Goal: Check status: Check status

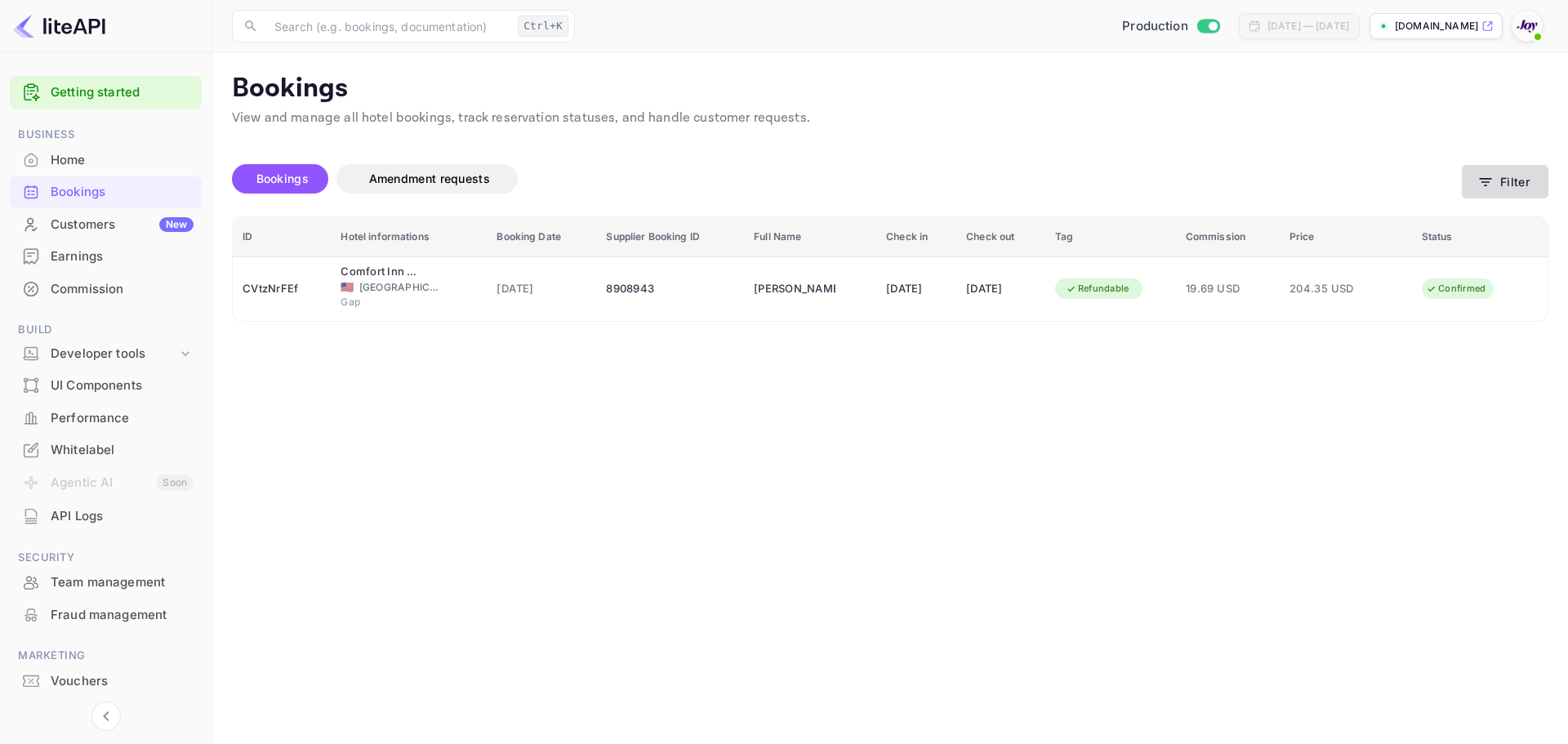
click at [1502, 183] on button "Filter" at bounding box center [1504, 181] width 87 height 34
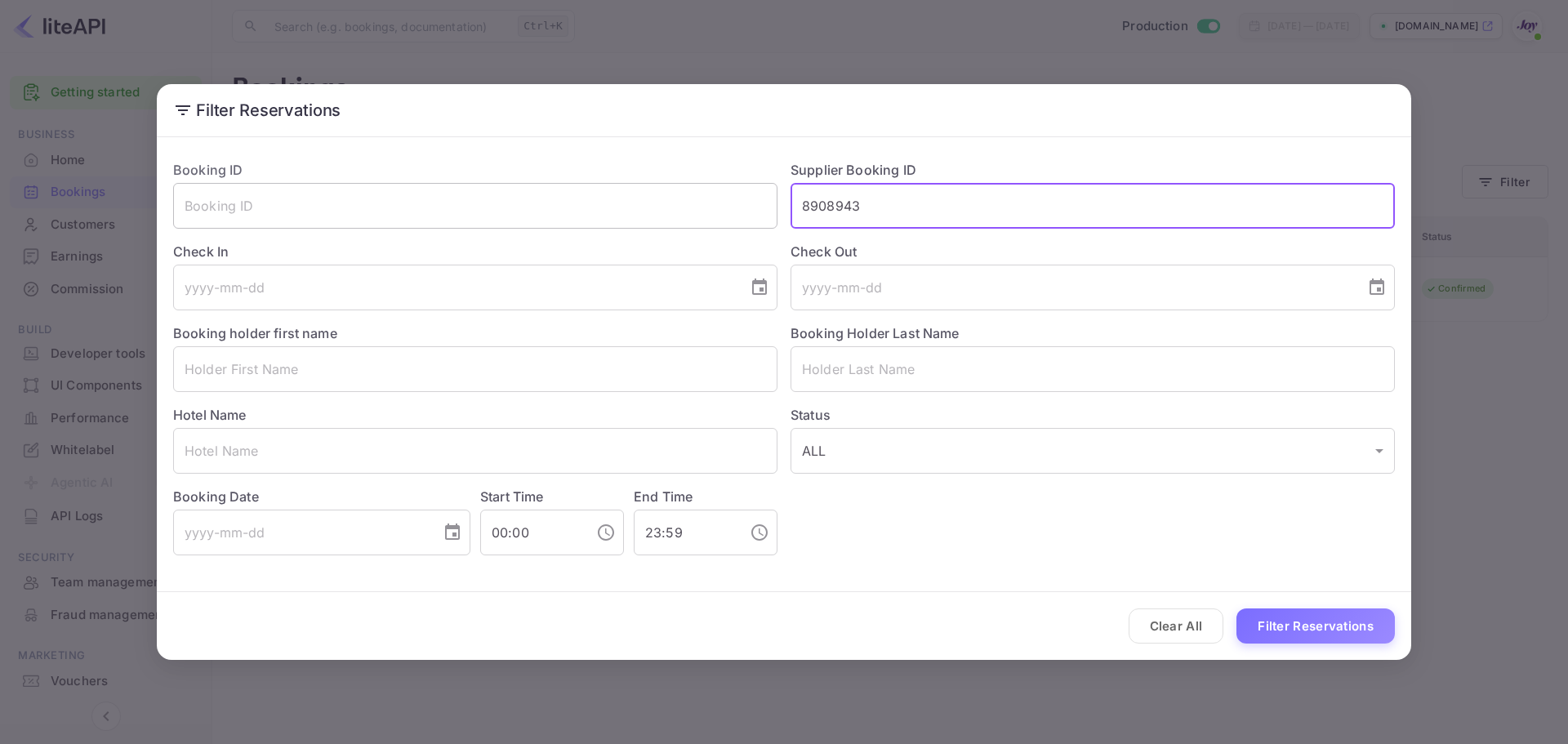
drag, startPoint x: 822, startPoint y: 209, endPoint x: 713, endPoint y: 226, distance: 110.3
click at [713, 226] on div "Booking ID ​ Supplier Booking ID 8908943 ​ Check In ​ Check Out ​ Booking holde…" at bounding box center [777, 351] width 1235 height 408
paste input "9145804"
type input "9145804"
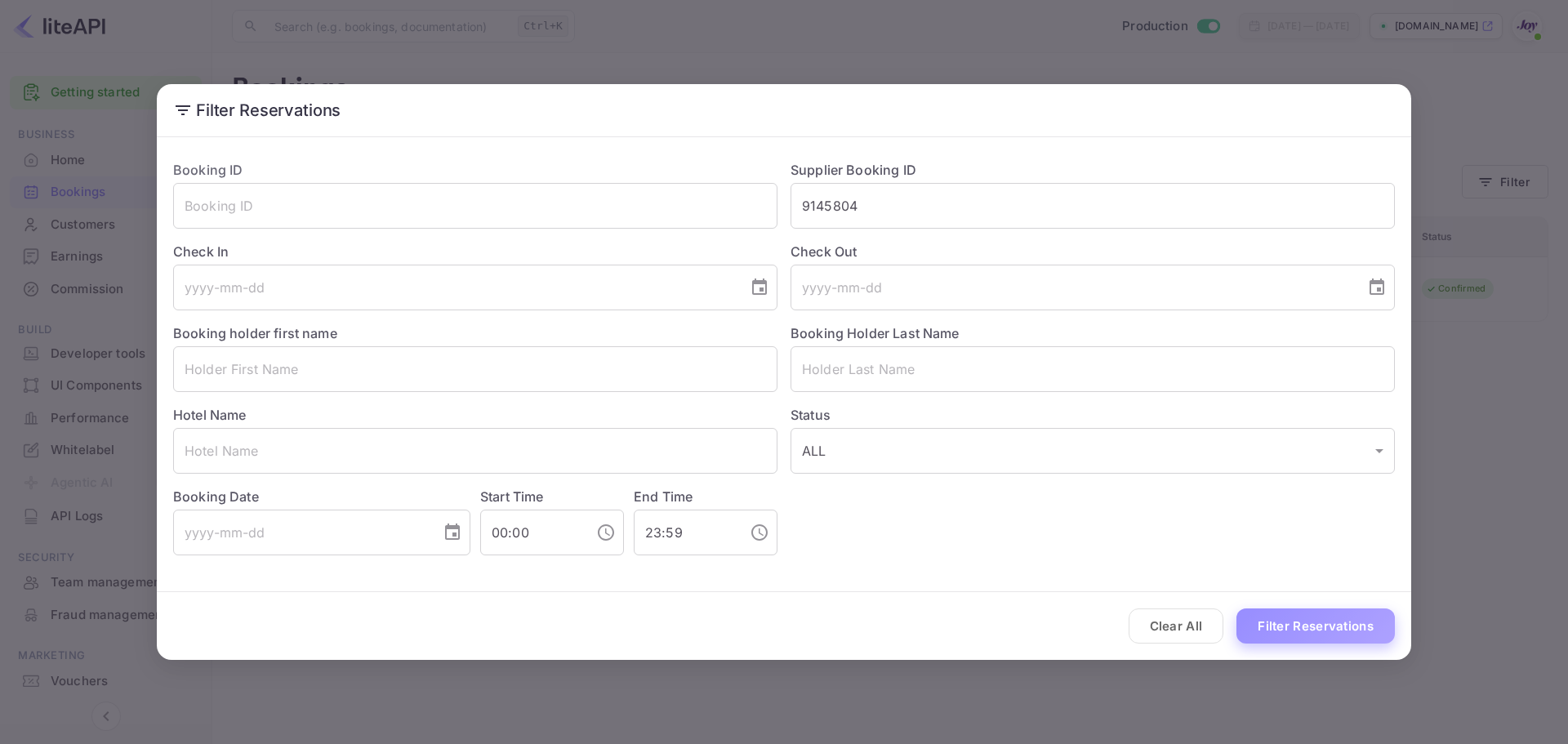
click at [1313, 621] on button "Filter Reservations" at bounding box center [1316, 625] width 158 height 35
click at [1189, 632] on button "Clear All" at bounding box center [1176, 625] width 96 height 35
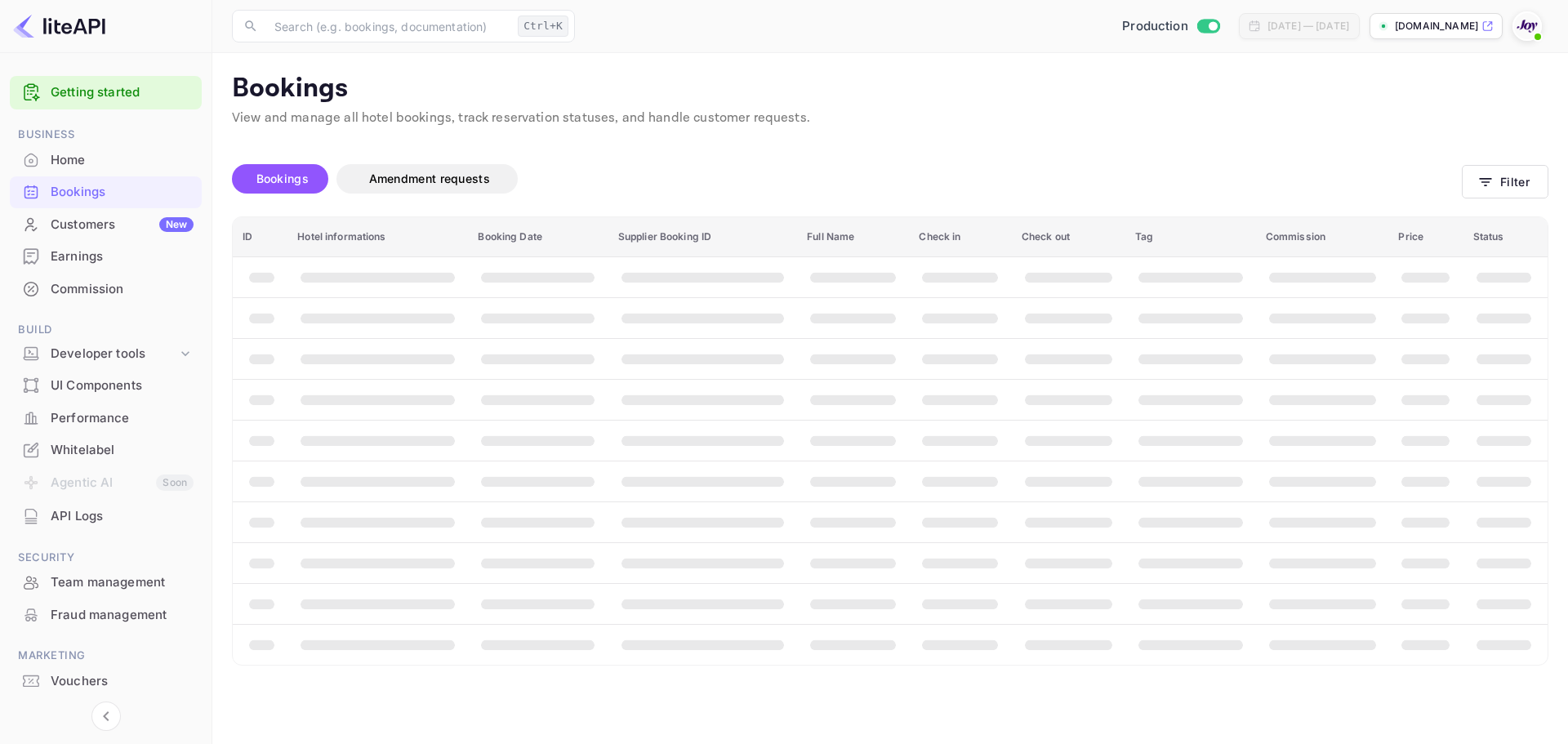
click at [1189, 632] on div "Clear All Filter Reservations" at bounding box center [784, 626] width 1254 height 68
click at [1189, 632] on th "booking table" at bounding box center [1190, 643] width 130 height 40
click at [1503, 187] on button "Filter" at bounding box center [1504, 181] width 87 height 34
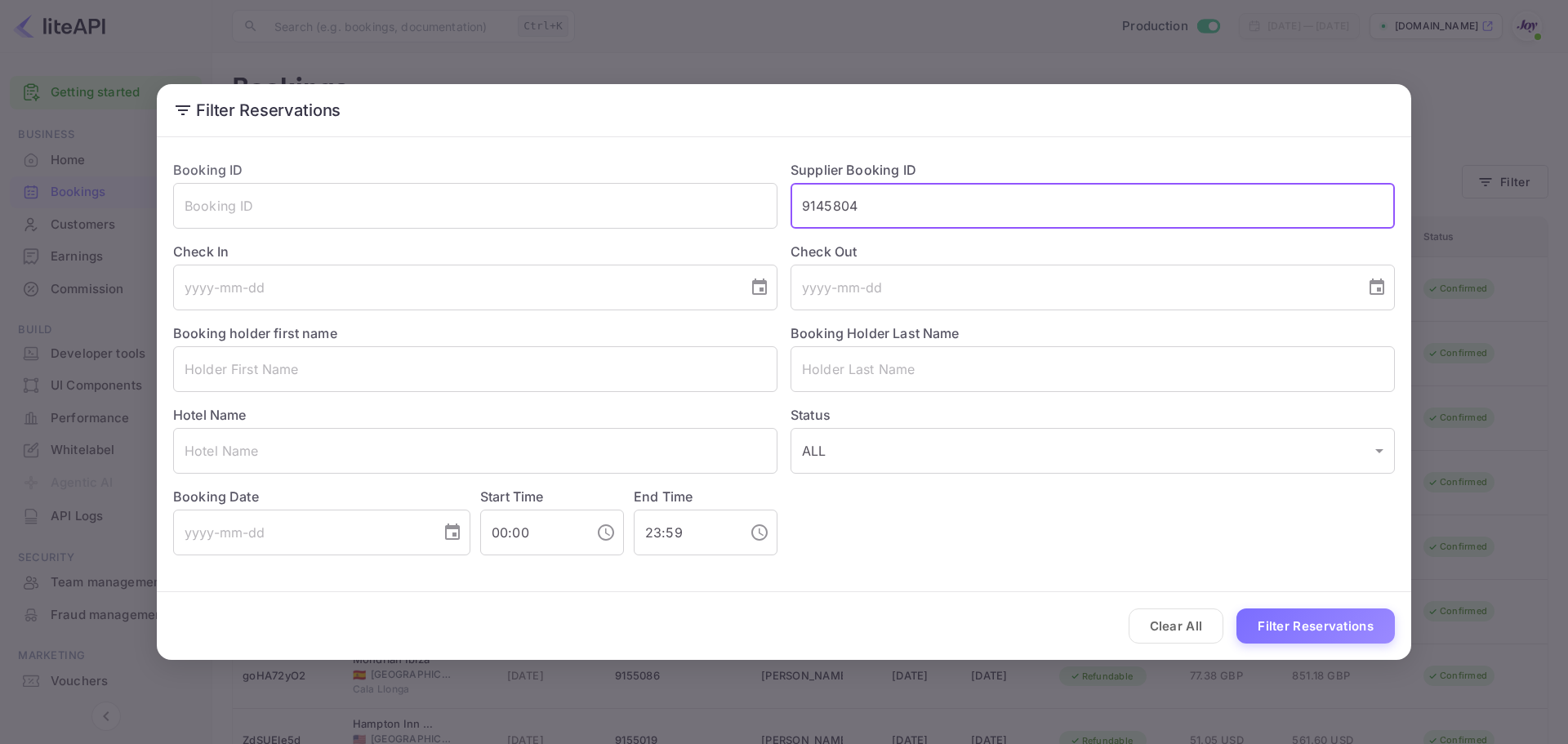
drag, startPoint x: 904, startPoint y: 209, endPoint x: 807, endPoint y: 207, distance: 97.0
click at [807, 207] on input "9145804" at bounding box center [1092, 205] width 605 height 45
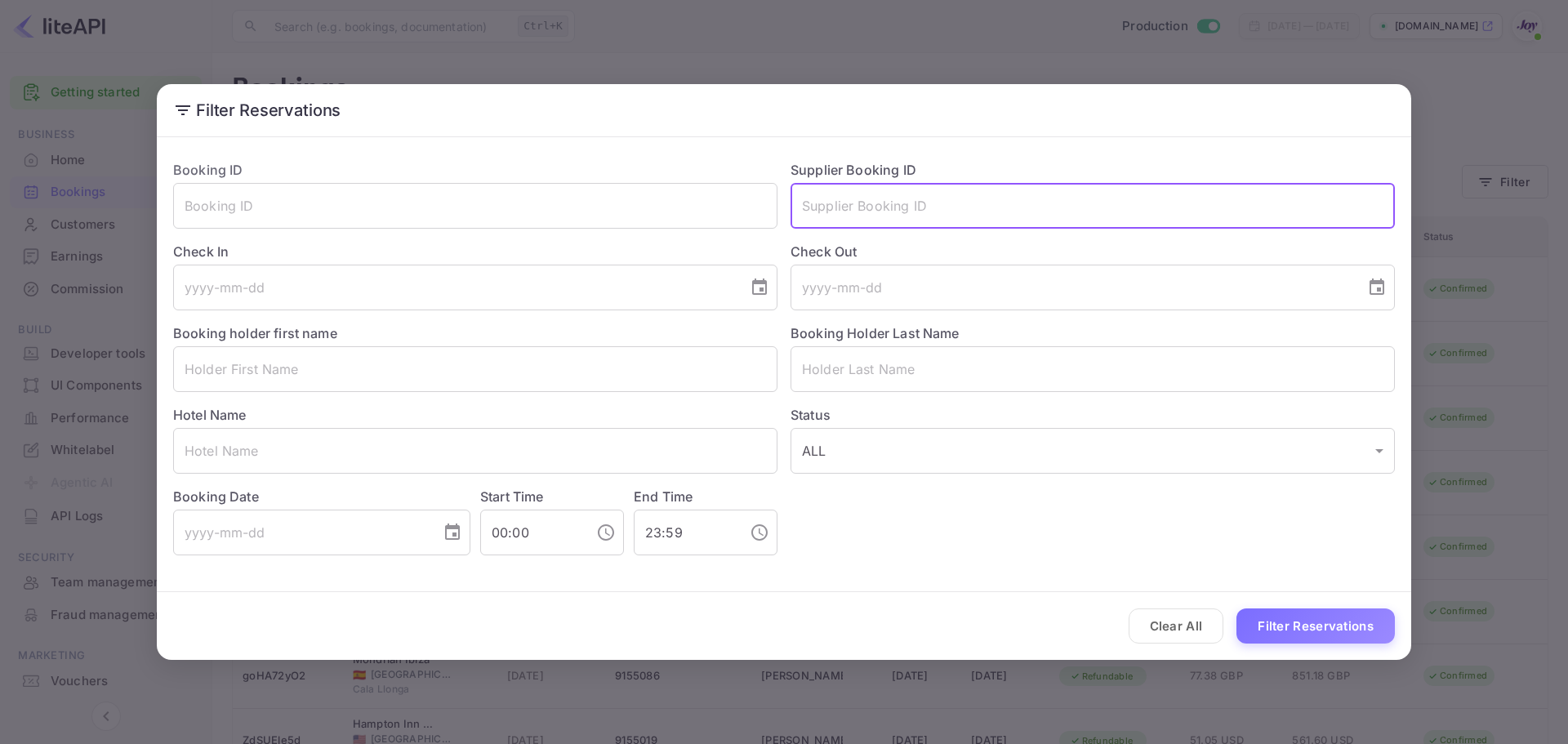
click at [871, 207] on input "text" at bounding box center [1092, 205] width 605 height 45
paste input "9145804"
type input "9145804"
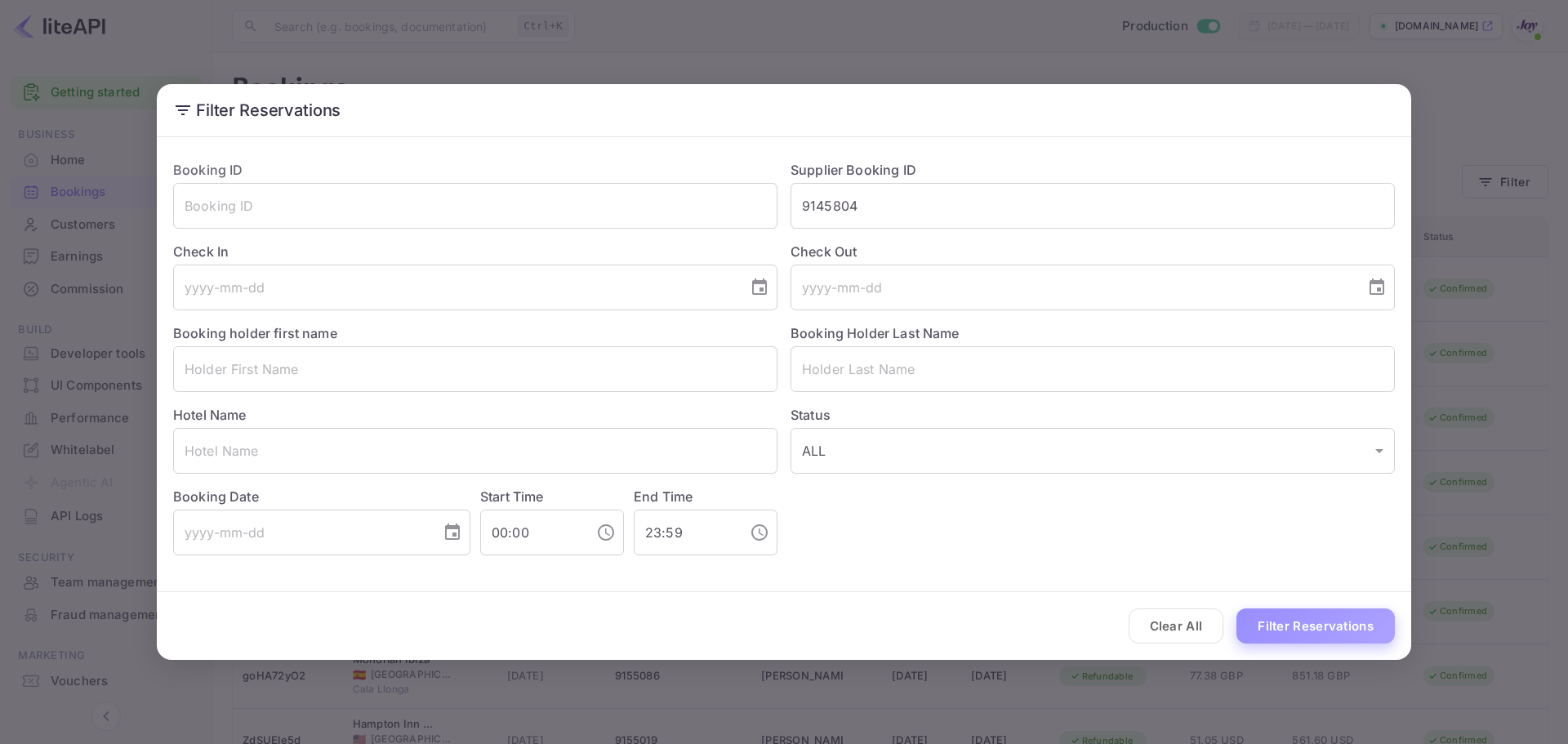
click at [1289, 618] on button "Filter Reservations" at bounding box center [1316, 625] width 158 height 35
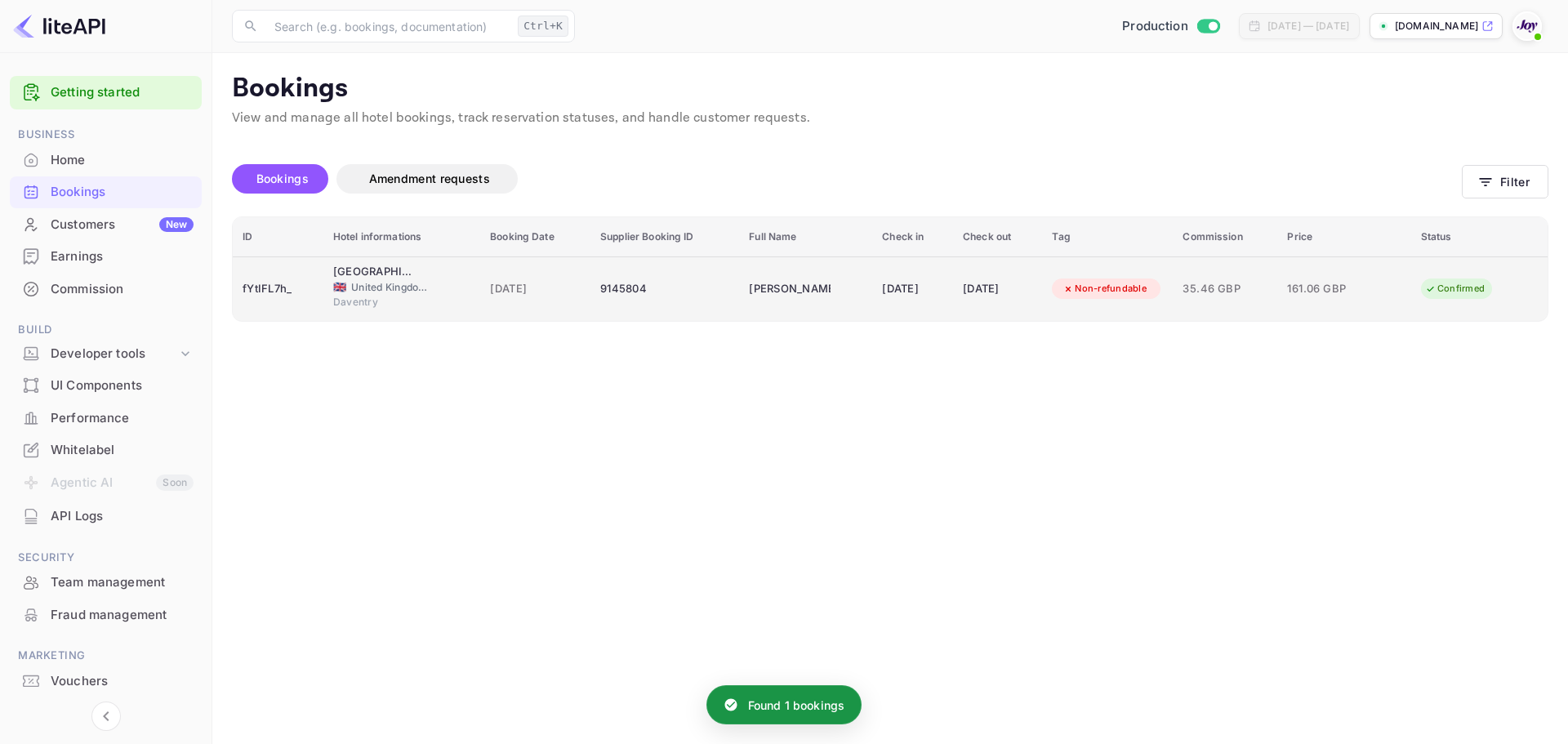
click at [304, 302] on td "fYtIFL7h_" at bounding box center [278, 289] width 91 height 64
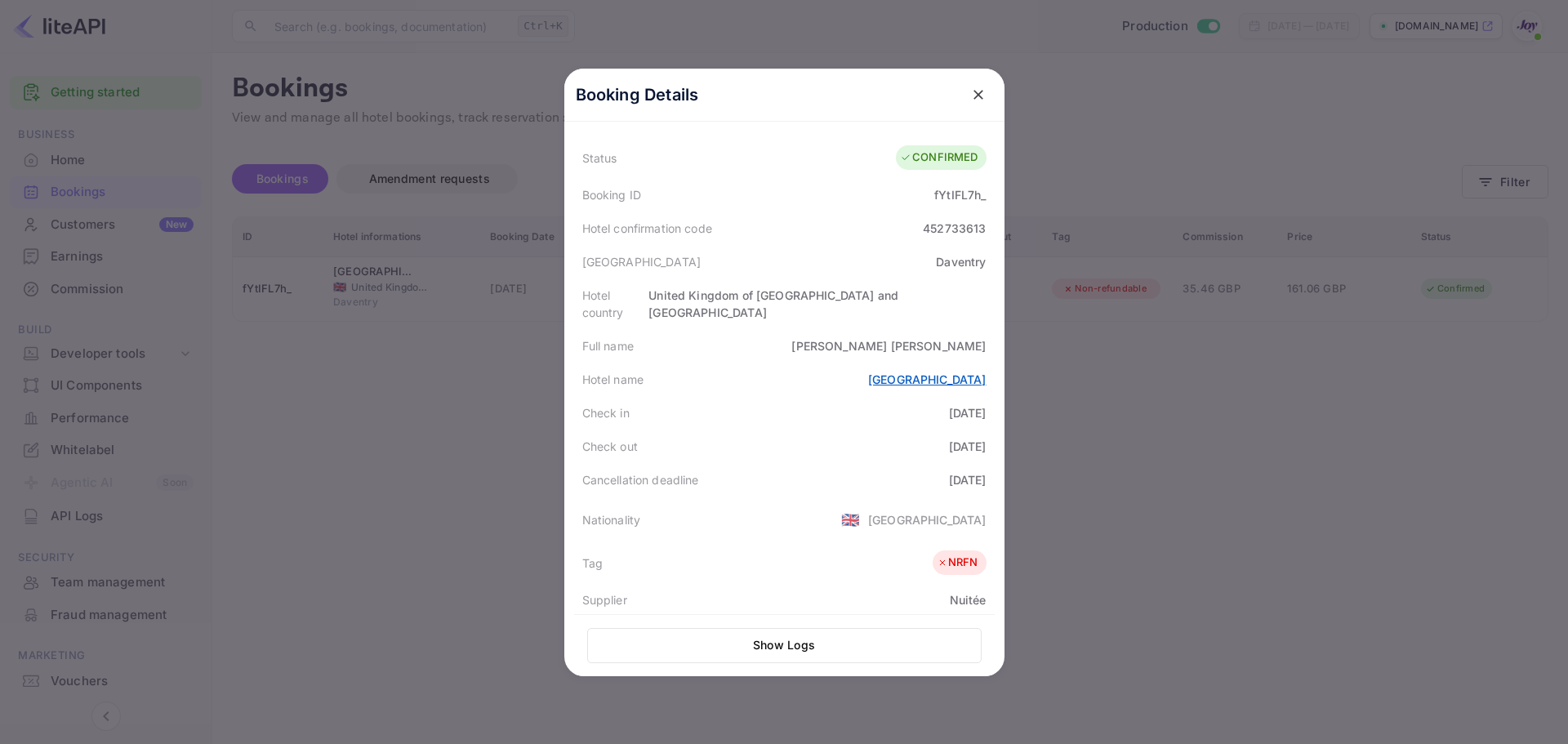
scroll to position [82, 0]
